Goal: Navigation & Orientation: Find specific page/section

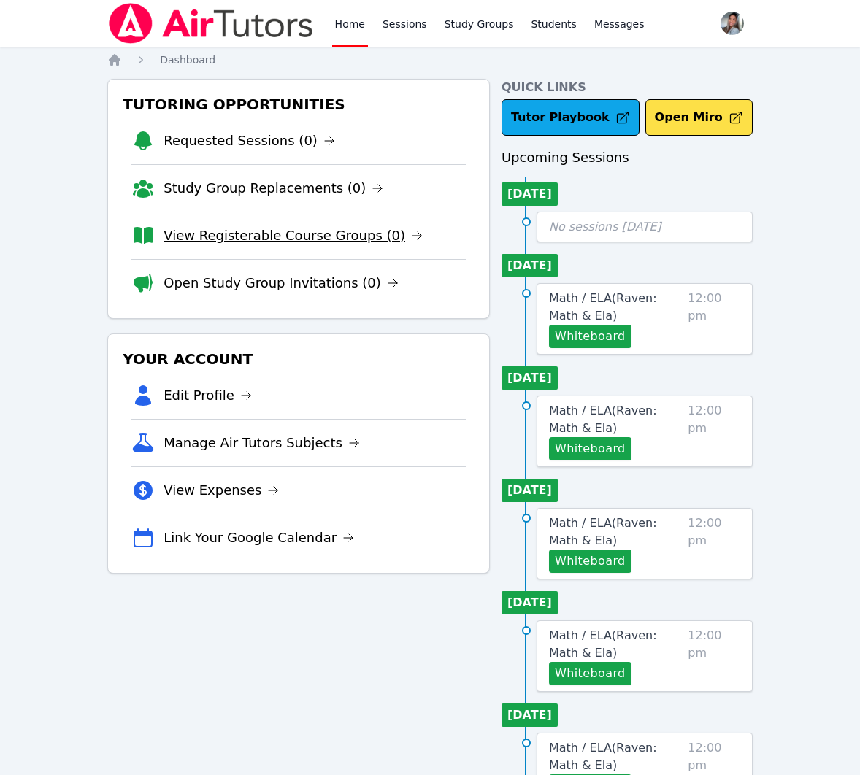
click at [329, 234] on link "View Registerable Course Groups (0)" at bounding box center [293, 236] width 259 height 20
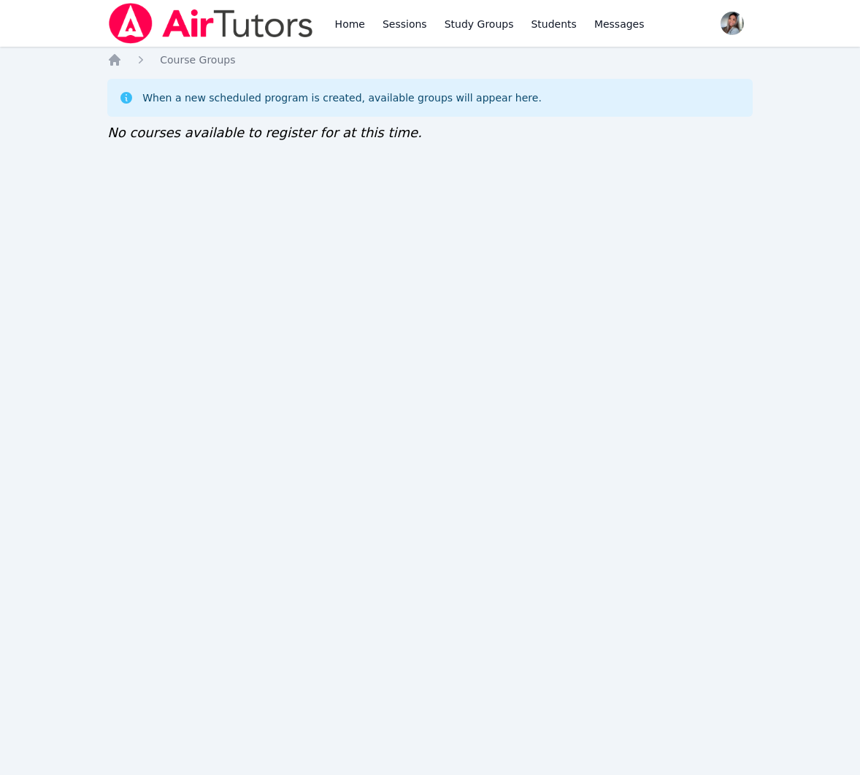
click at [123, 59] on ol "Home Course Groups" at bounding box center [171, 60] width 128 height 15
click at [116, 60] on icon "Breadcrumb" at bounding box center [115, 60] width 12 height 12
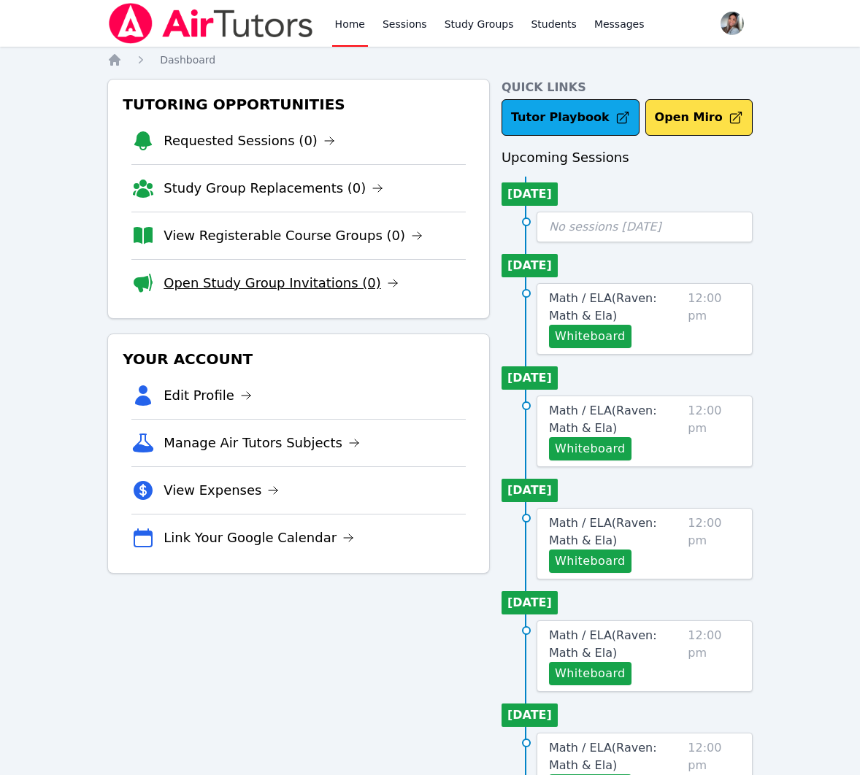
click at [238, 285] on link "Open Study Group Invitations (0)" at bounding box center [281, 283] width 235 height 20
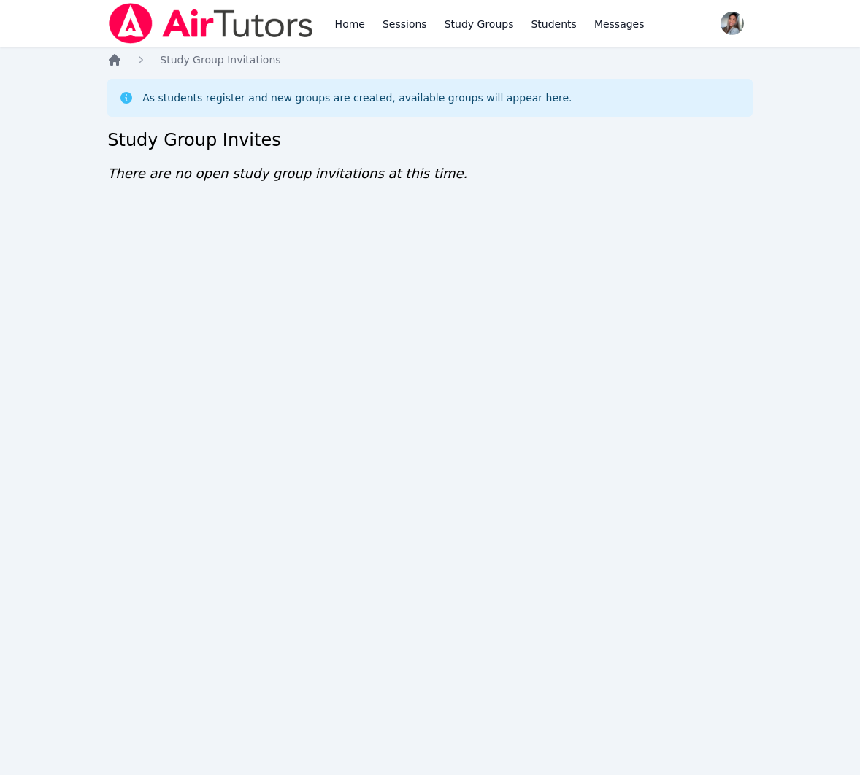
click at [120, 64] on icon "Breadcrumb" at bounding box center [114, 60] width 15 height 15
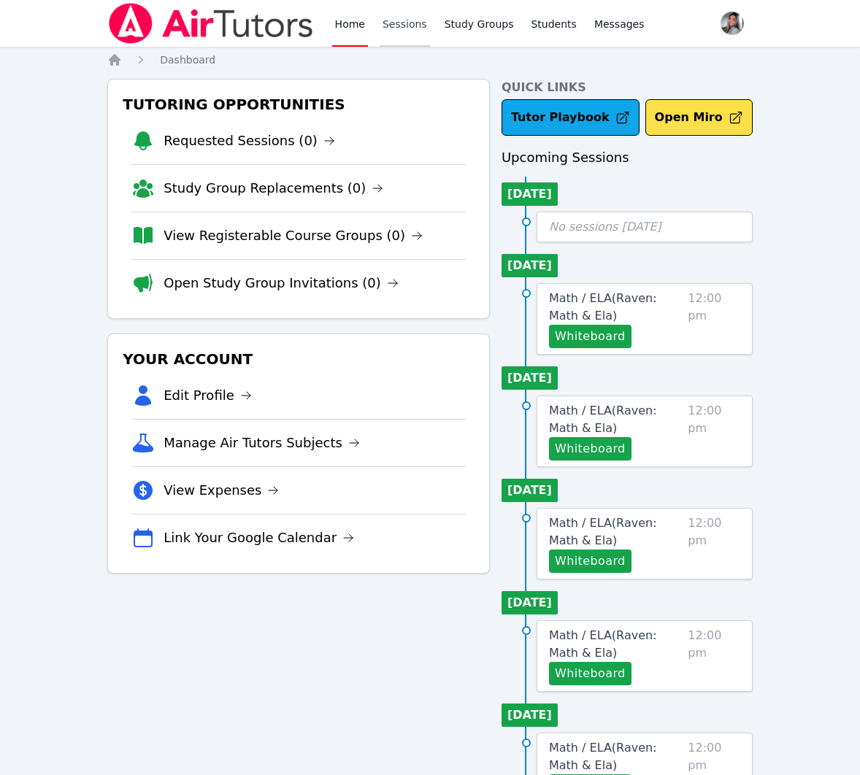
click at [414, 20] on link "Sessions" at bounding box center [405, 23] width 50 height 47
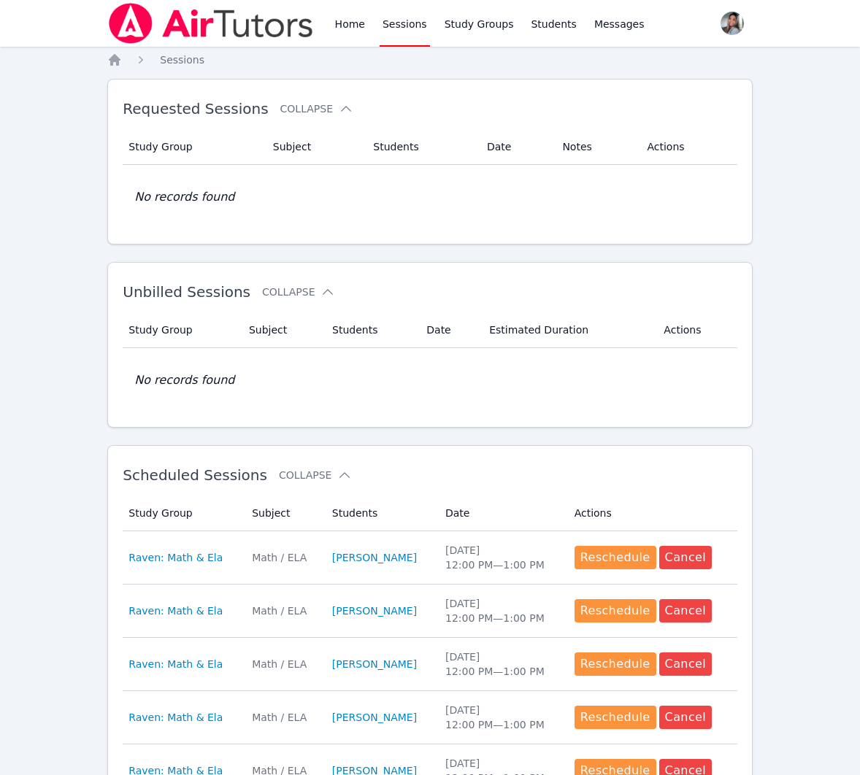
click at [368, 20] on div "Home Sessions Study Groups Students Messages" at bounding box center [489, 23] width 315 height 47
click at [354, 25] on link "Home" at bounding box center [350, 23] width 36 height 47
